Goal: Information Seeking & Learning: Compare options

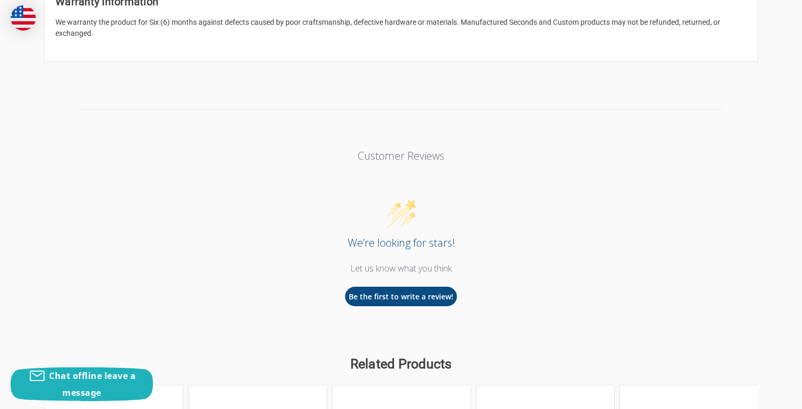
scroll to position [1228, 0]
